Goal: Transaction & Acquisition: Purchase product/service

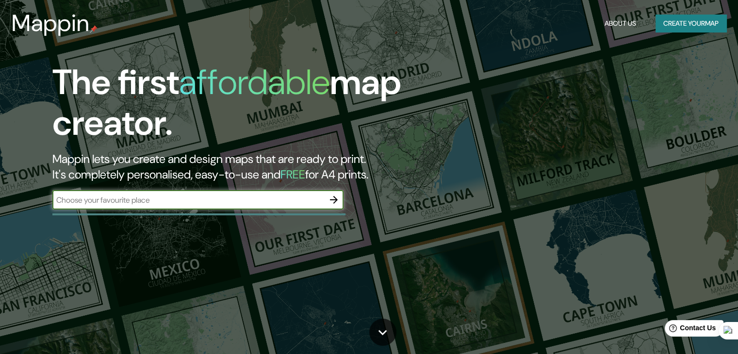
click at [229, 201] on input "text" at bounding box center [188, 200] width 272 height 11
type input "tunja [GEOGRAPHIC_DATA]"
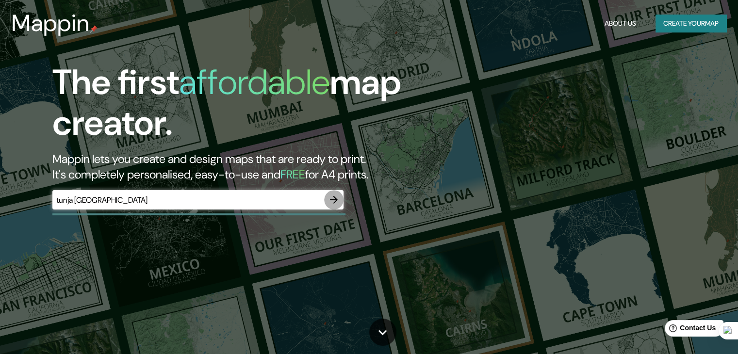
click at [333, 196] on icon "button" at bounding box center [334, 200] width 12 height 12
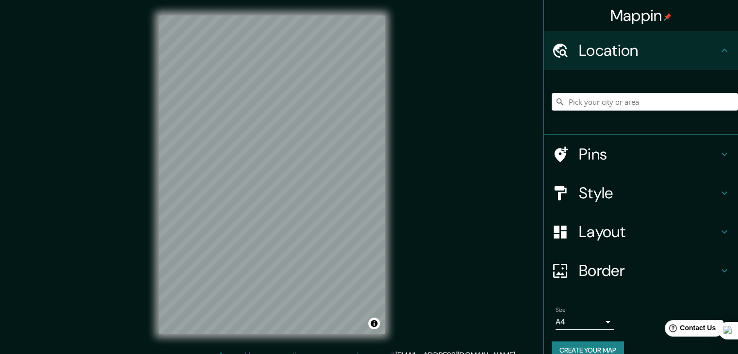
click at [135, 180] on div "Mappin Location Pins Style Layout Border Choose a border. Hint : you can make l…" at bounding box center [369, 182] width 738 height 365
click at [680, 102] on input "Pick your city or area" at bounding box center [645, 101] width 186 height 17
click at [610, 104] on input "Pick your city or area" at bounding box center [645, 101] width 186 height 17
type input "Tunja, Boyacá, [GEOGRAPHIC_DATA]"
click at [600, 150] on h4 "Pins" at bounding box center [649, 154] width 140 height 19
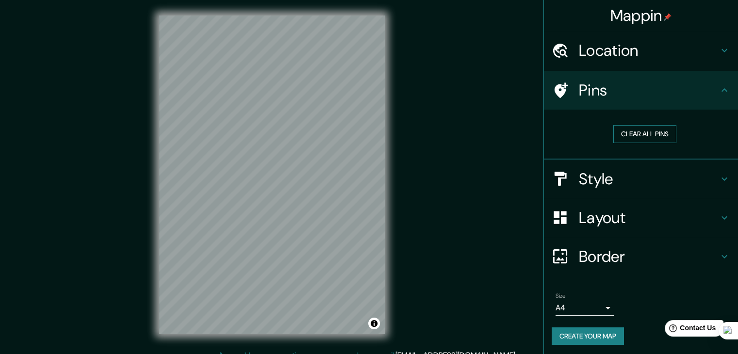
click at [652, 133] on button "Clear all pins" at bounding box center [645, 134] width 63 height 18
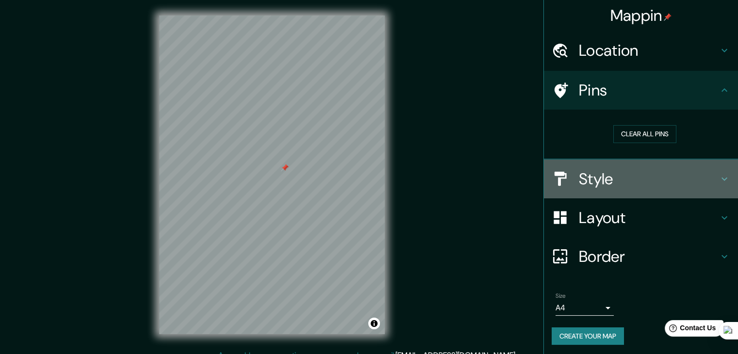
click at [601, 179] on h4 "Style" at bounding box center [649, 178] width 140 height 19
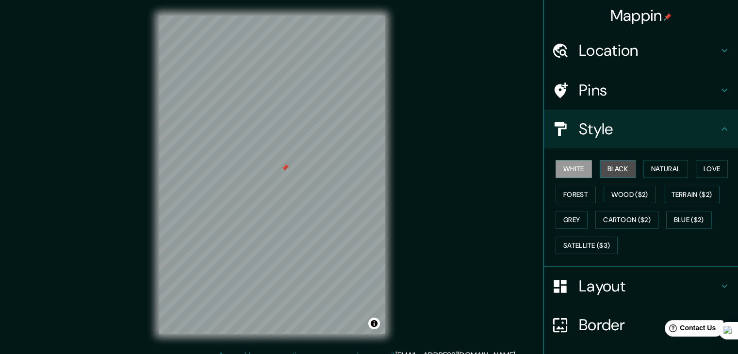
click at [605, 172] on button "Black" at bounding box center [618, 169] width 36 height 18
click at [645, 194] on button "Wood ($2)" at bounding box center [630, 195] width 52 height 18
click at [617, 168] on button "Black" at bounding box center [618, 169] width 36 height 18
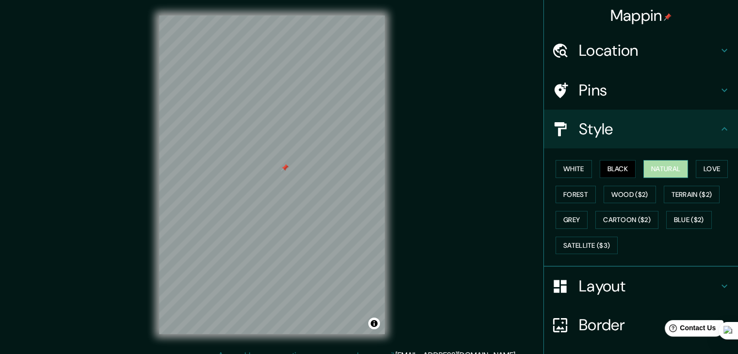
click at [658, 165] on button "Natural" at bounding box center [666, 169] width 45 height 18
click at [708, 167] on button "Love" at bounding box center [712, 169] width 32 height 18
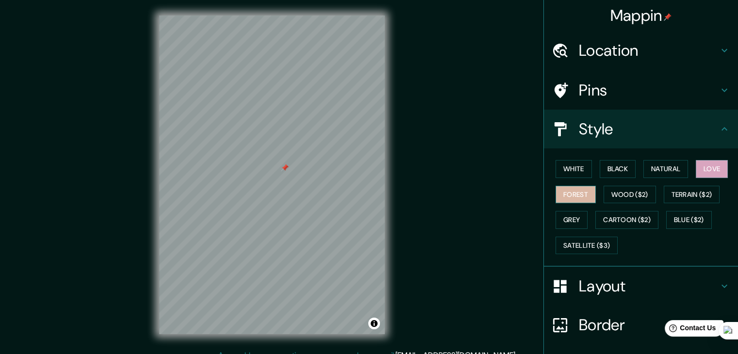
click at [556, 196] on button "Forest" at bounding box center [576, 195] width 40 height 18
click at [610, 98] on h4 "Pins" at bounding box center [649, 90] width 140 height 19
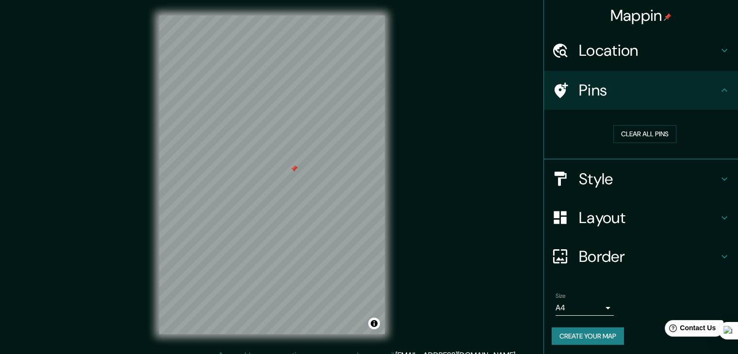
drag, startPoint x: 286, startPoint y: 164, endPoint x: 297, endPoint y: 166, distance: 11.3
click at [295, 165] on div at bounding box center [294, 169] width 8 height 8
click at [283, 176] on div at bounding box center [283, 179] width 8 height 8
drag, startPoint x: 388, startPoint y: 241, endPoint x: 430, endPoint y: 280, distance: 57.3
click at [430, 280] on div "Mappin Location [GEOGRAPHIC_DATA], [GEOGRAPHIC_DATA], [GEOGRAPHIC_DATA] Tunja […" at bounding box center [369, 182] width 738 height 365
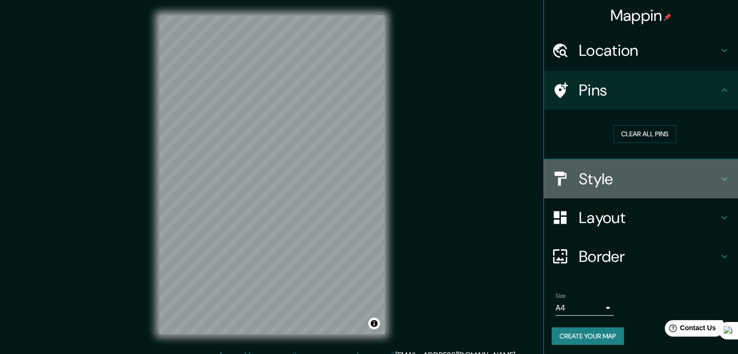
click at [612, 175] on h4 "Style" at bounding box center [649, 178] width 140 height 19
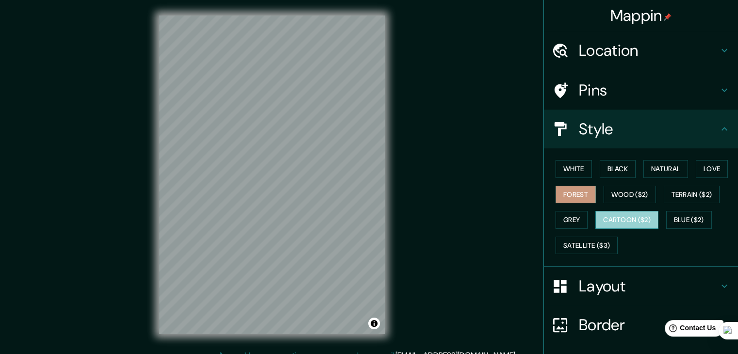
click at [627, 219] on button "Cartoon ($2)" at bounding box center [627, 220] width 63 height 18
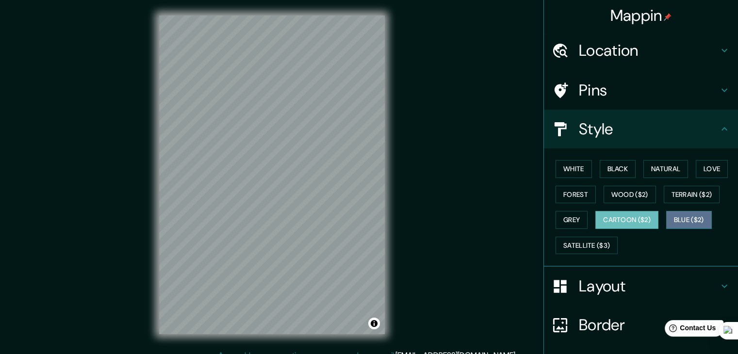
click at [688, 217] on button "Blue ($2)" at bounding box center [689, 220] width 46 height 18
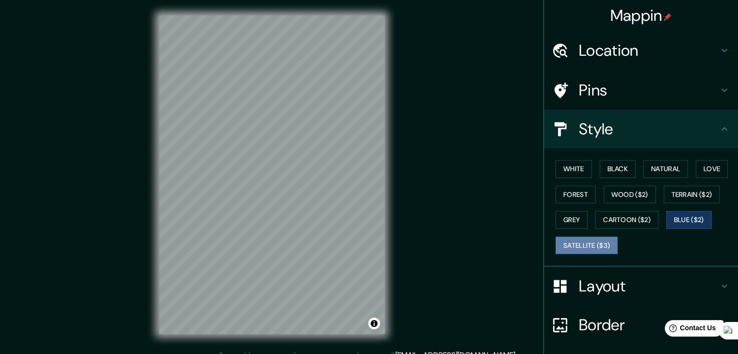
click at [586, 241] on button "Satellite ($3)" at bounding box center [587, 246] width 62 height 18
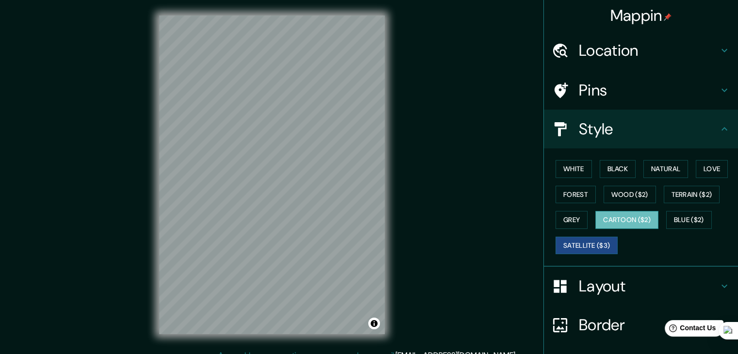
click at [613, 218] on button "Cartoon ($2)" at bounding box center [627, 220] width 63 height 18
click at [559, 213] on button "Grey" at bounding box center [572, 220] width 32 height 18
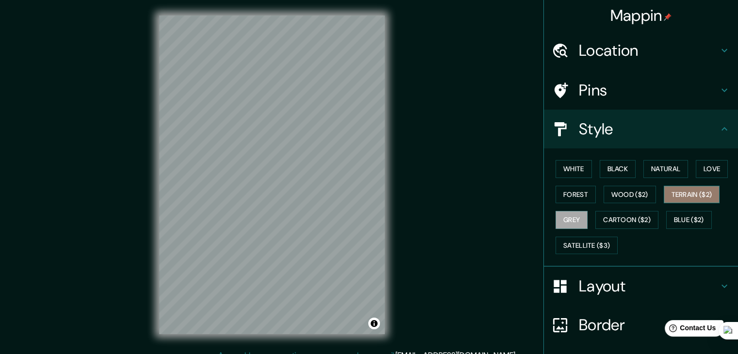
click at [689, 201] on button "Terrain ($2)" at bounding box center [692, 195] width 56 height 18
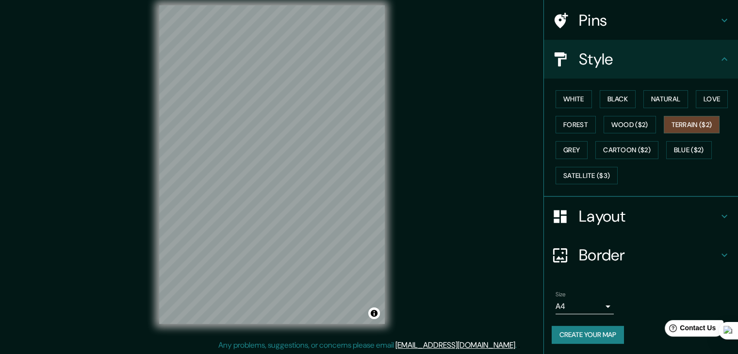
scroll to position [11, 0]
click at [633, 250] on h4 "Border" at bounding box center [649, 255] width 140 height 19
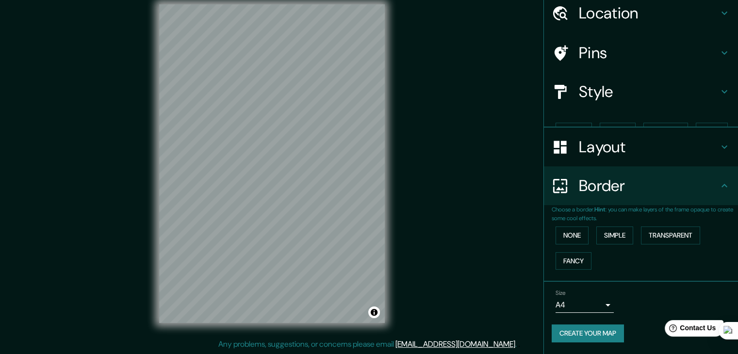
scroll to position [20, 0]
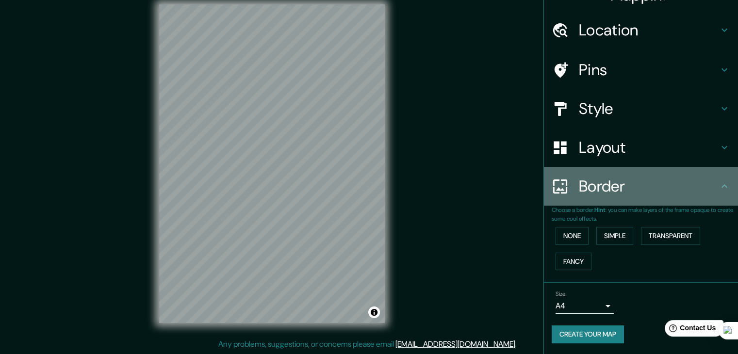
click at [623, 191] on h4 "Border" at bounding box center [649, 186] width 140 height 19
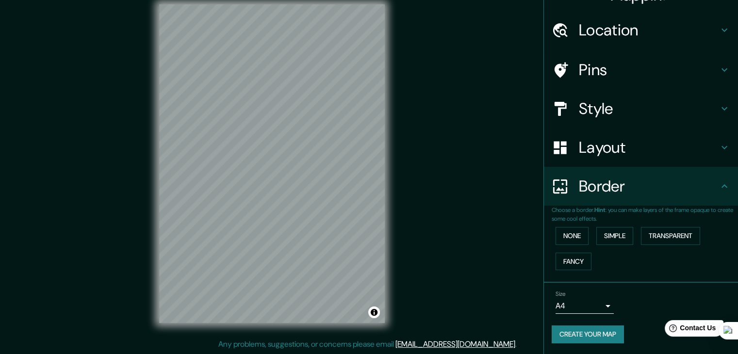
click at [619, 158] on div "Layout" at bounding box center [641, 147] width 194 height 39
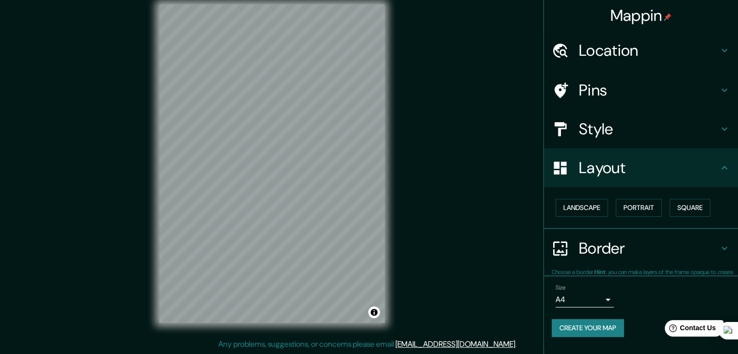
scroll to position [0, 0]
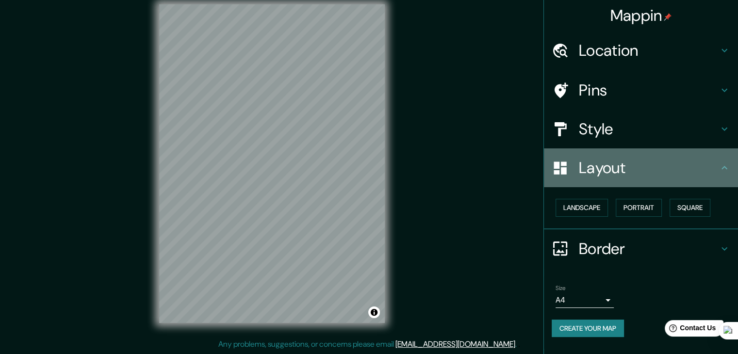
click at [638, 176] on h4 "Layout" at bounding box center [649, 167] width 140 height 19
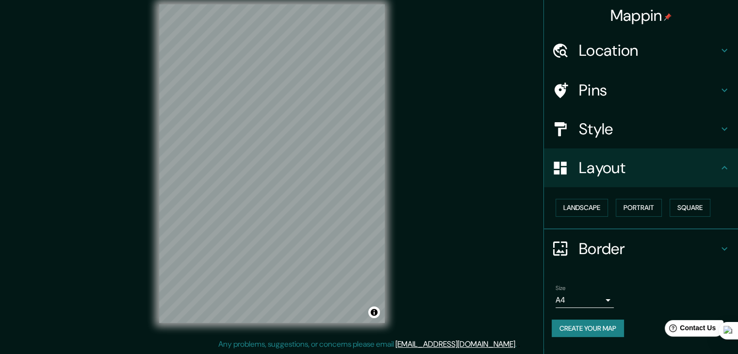
click at [633, 119] on h4 "Style" at bounding box center [649, 128] width 140 height 19
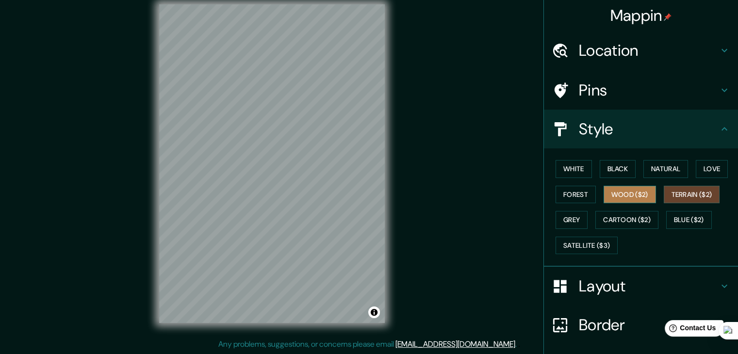
click at [626, 199] on button "Wood ($2)" at bounding box center [630, 195] width 52 height 18
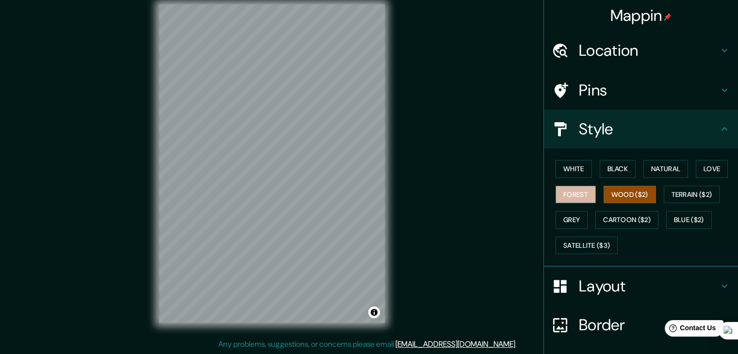
click at [576, 188] on button "Forest" at bounding box center [576, 195] width 40 height 18
click at [683, 212] on button "Blue ($2)" at bounding box center [689, 220] width 46 height 18
click at [565, 195] on button "Forest" at bounding box center [576, 195] width 40 height 18
click at [713, 160] on button "Love" at bounding box center [712, 169] width 32 height 18
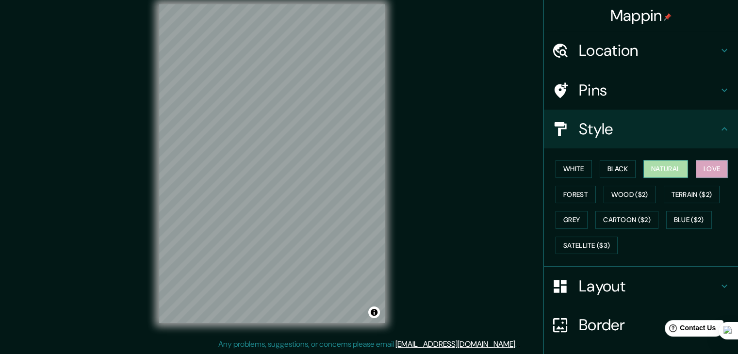
click at [649, 168] on button "Natural" at bounding box center [666, 169] width 45 height 18
click at [607, 170] on button "Black" at bounding box center [618, 169] width 36 height 18
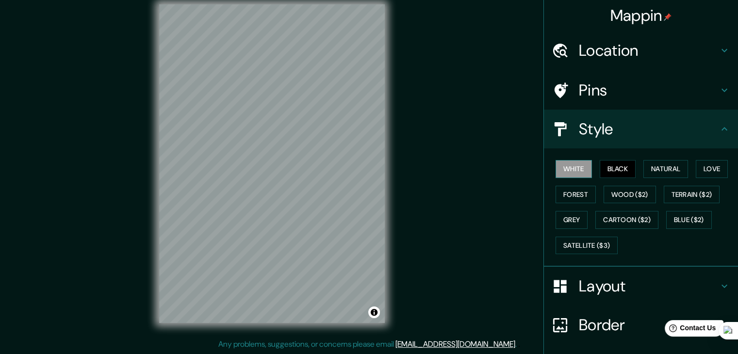
click at [573, 172] on button "White" at bounding box center [574, 169] width 36 height 18
click at [611, 172] on button "Black" at bounding box center [618, 169] width 36 height 18
click at [668, 165] on button "Natural" at bounding box center [666, 169] width 45 height 18
click at [566, 171] on button "White" at bounding box center [574, 169] width 36 height 18
click at [622, 166] on button "Black" at bounding box center [618, 169] width 36 height 18
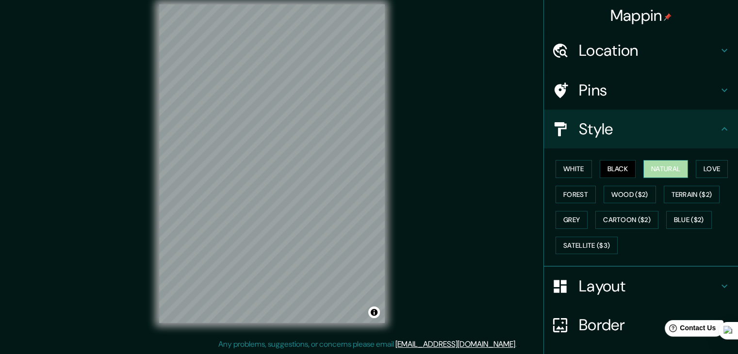
click at [662, 164] on button "Natural" at bounding box center [666, 169] width 45 height 18
click at [710, 165] on button "Love" at bounding box center [712, 169] width 32 height 18
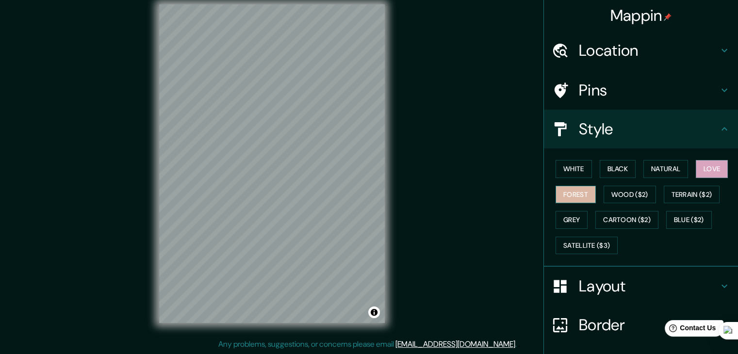
click at [567, 200] on button "Forest" at bounding box center [576, 195] width 40 height 18
click at [623, 199] on button "Wood ($2)" at bounding box center [630, 195] width 52 height 18
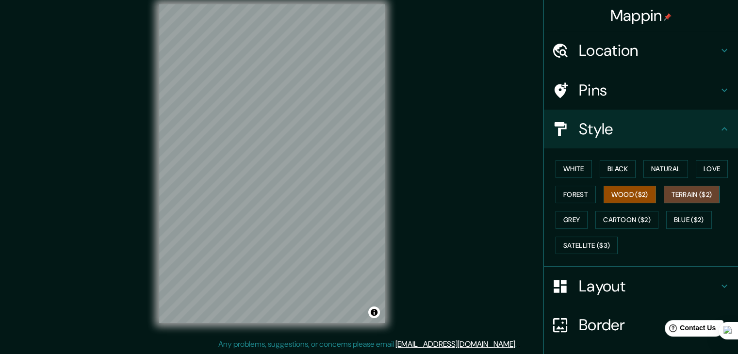
click at [692, 199] on button "Terrain ($2)" at bounding box center [692, 195] width 56 height 18
click at [561, 216] on button "Grey" at bounding box center [572, 220] width 32 height 18
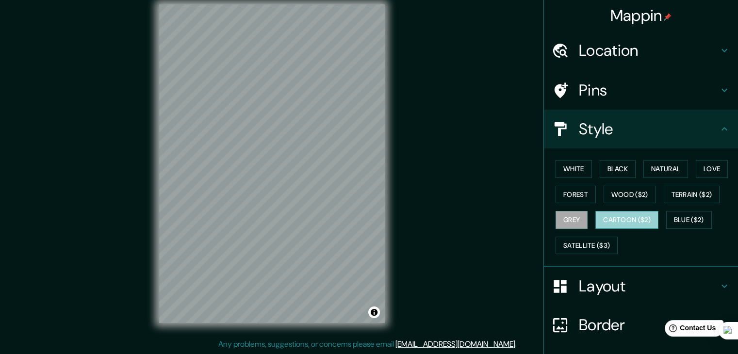
click at [612, 216] on button "Cartoon ($2)" at bounding box center [627, 220] width 63 height 18
click at [686, 221] on button "Blue ($2)" at bounding box center [689, 220] width 46 height 18
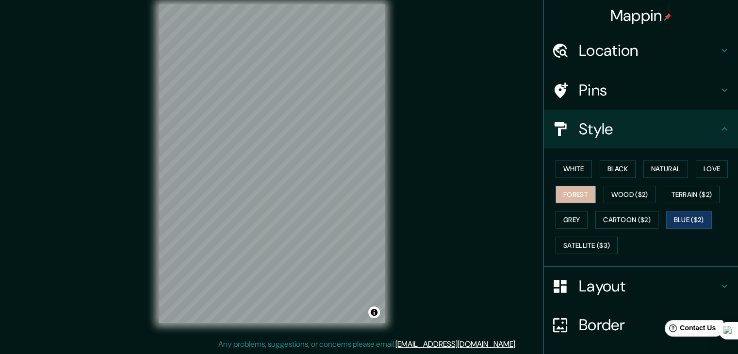
click at [579, 198] on button "Forest" at bounding box center [576, 195] width 40 height 18
click at [668, 195] on button "Terrain ($2)" at bounding box center [692, 195] width 56 height 18
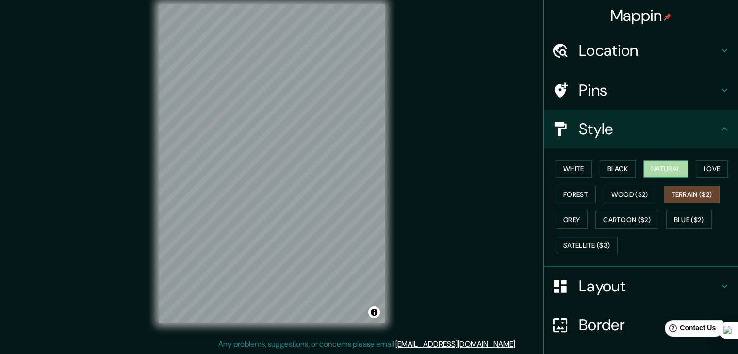
click at [667, 171] on button "Natural" at bounding box center [666, 169] width 45 height 18
click at [718, 170] on button "Love" at bounding box center [712, 169] width 32 height 18
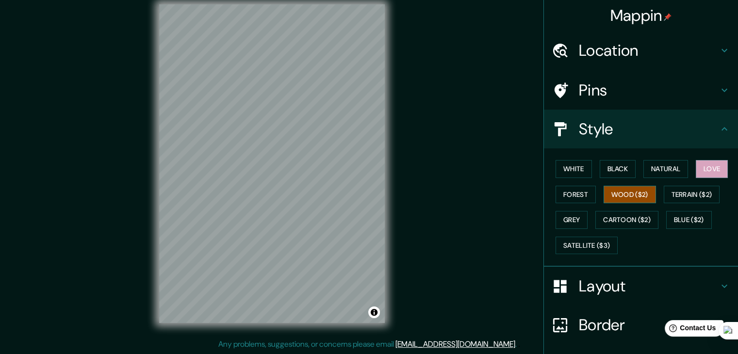
click at [608, 191] on button "Wood ($2)" at bounding box center [630, 195] width 52 height 18
click at [576, 193] on button "Forest" at bounding box center [576, 195] width 40 height 18
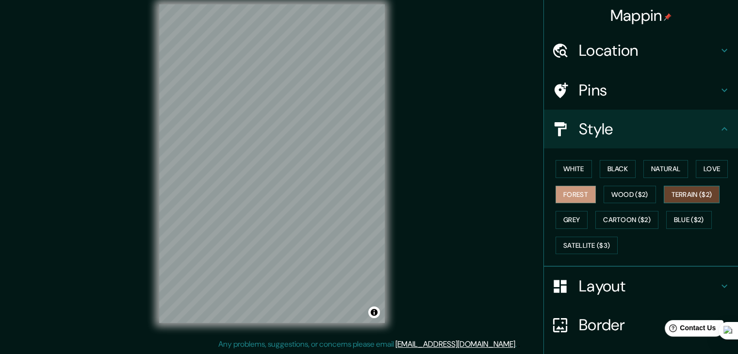
click at [689, 189] on button "Terrain ($2)" at bounding box center [692, 195] width 56 height 18
click at [634, 213] on button "Cartoon ($2)" at bounding box center [627, 220] width 63 height 18
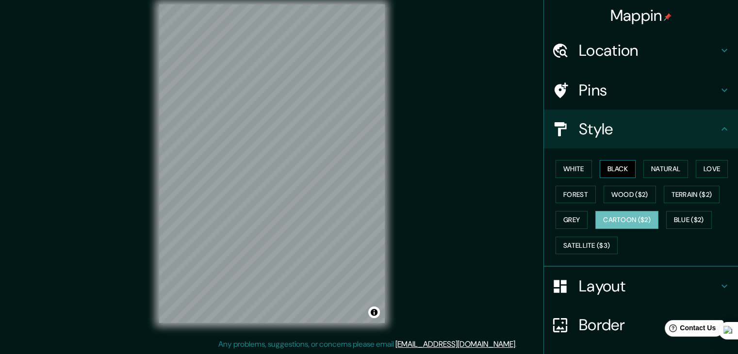
click at [610, 173] on button "Black" at bounding box center [618, 169] width 36 height 18
click at [563, 195] on button "Forest" at bounding box center [576, 195] width 40 height 18
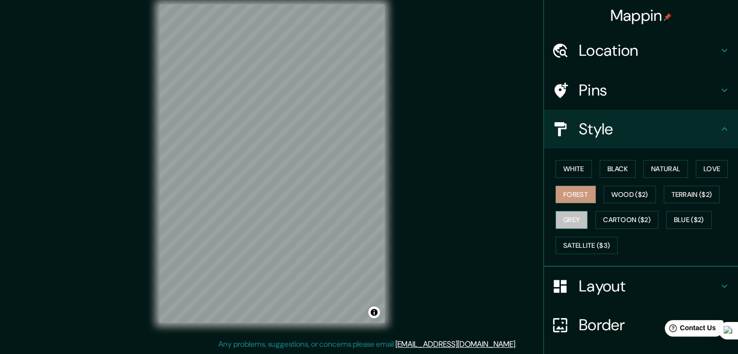
click at [568, 216] on button "Grey" at bounding box center [572, 220] width 32 height 18
drag, startPoint x: 388, startPoint y: 258, endPoint x: 443, endPoint y: 220, distance: 66.6
click at [443, 220] on div "Mappin Location [GEOGRAPHIC_DATA], [GEOGRAPHIC_DATA], [GEOGRAPHIC_DATA] Tunja B…" at bounding box center [369, 171] width 738 height 365
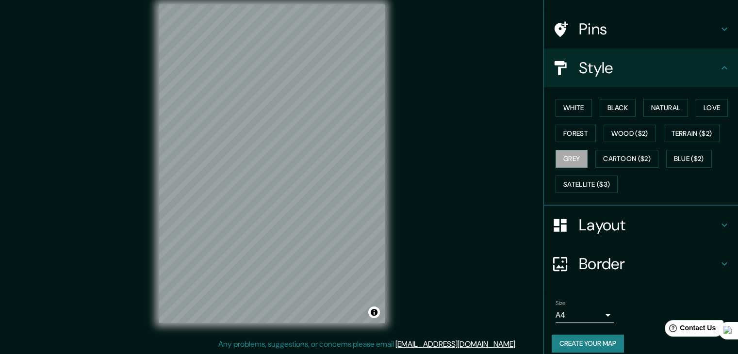
scroll to position [70, 0]
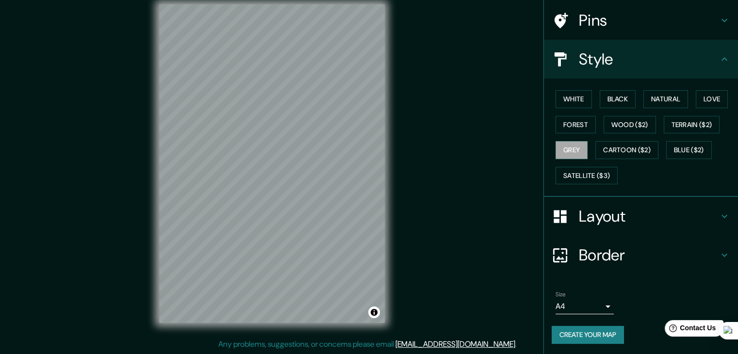
click at [590, 221] on h4 "Layout" at bounding box center [649, 216] width 140 height 19
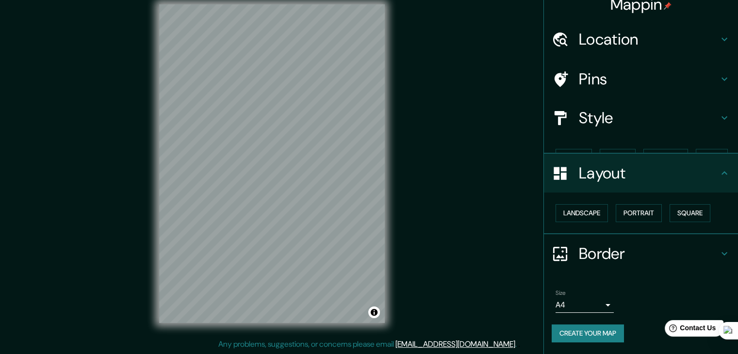
scroll to position [0, 0]
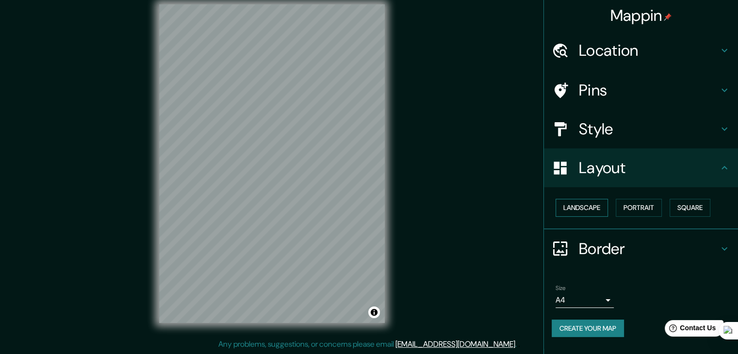
click at [589, 206] on button "Landscape" at bounding box center [582, 208] width 52 height 18
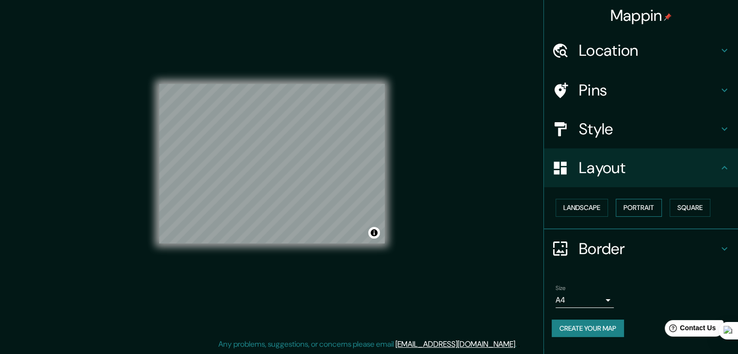
click at [642, 208] on button "Portrait" at bounding box center [639, 208] width 46 height 18
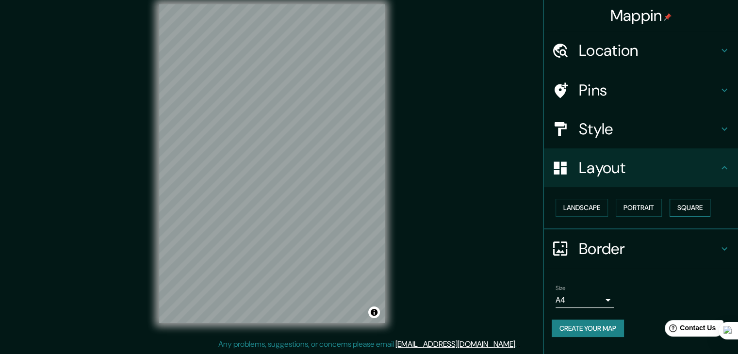
click at [695, 206] on button "Square" at bounding box center [690, 208] width 41 height 18
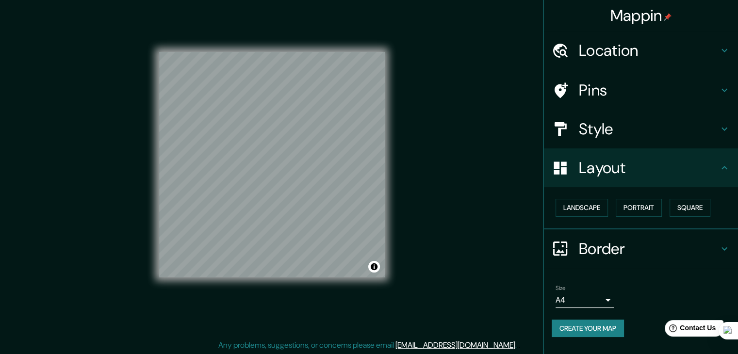
scroll to position [11, 0]
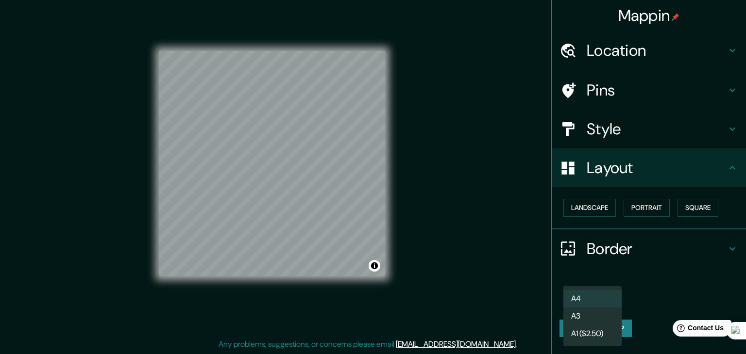
click at [596, 303] on body "Mappin Location [GEOGRAPHIC_DATA], [GEOGRAPHIC_DATA], [GEOGRAPHIC_DATA] Tunja […" at bounding box center [373, 166] width 746 height 354
click at [598, 309] on li "A3" at bounding box center [592, 316] width 58 height 17
type input "a4"
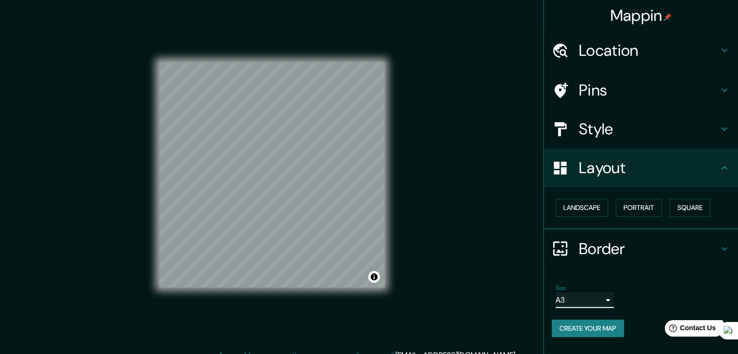
scroll to position [0, 0]
